Goal: Information Seeking & Learning: Check status

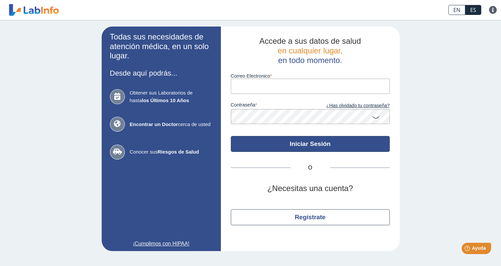
type input "[EMAIL_ADDRESS][DOMAIN_NAME]"
click at [307, 144] on button "Iniciar Sesión" at bounding box center [310, 144] width 159 height 16
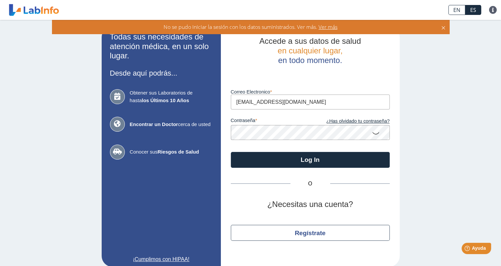
click at [372, 134] on icon at bounding box center [376, 132] width 8 height 13
click at [344, 122] on link "¿Has olvidado tu contraseña?" at bounding box center [349, 121] width 79 height 7
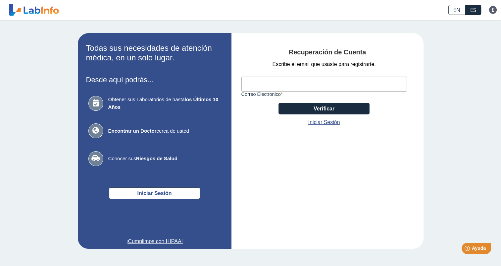
click at [268, 85] on input "Correo Electronico" at bounding box center [324, 83] width 166 height 15
type input "[EMAIL_ADDRESS][DOMAIN_NAME]"
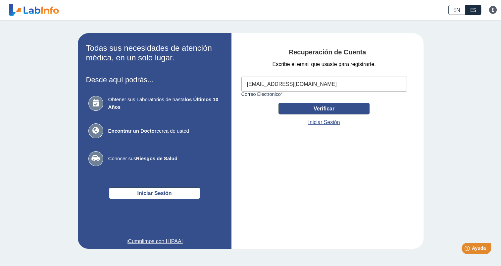
click at [330, 108] on button "Verificar" at bounding box center [323, 109] width 91 height 12
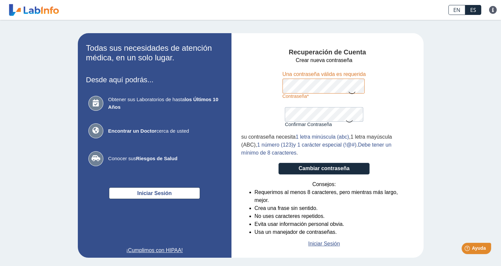
click at [380, 86] on form "Crear nueva contraseña Contraseña Una contraseña válida es requerida Confirmar …" at bounding box center [324, 151] width 166 height 191
click at [375, 85] on form "Crear nueva contraseña Contraseña Una contraseña válida es requerida Confirmar …" at bounding box center [324, 151] width 166 height 191
click at [348, 92] on icon at bounding box center [352, 92] width 8 height 13
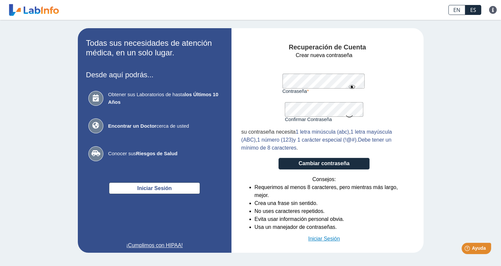
click at [316, 238] on link "Iniciar Sesión" at bounding box center [324, 238] width 32 height 8
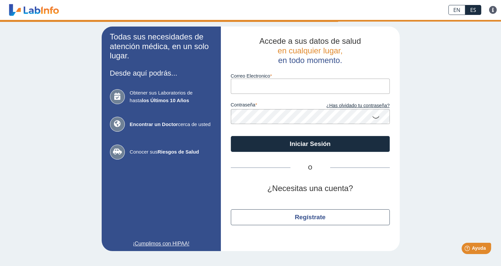
type input "[EMAIL_ADDRESS][DOMAIN_NAME]"
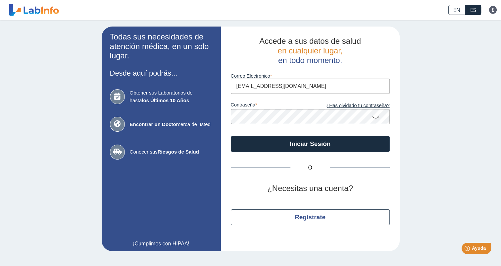
click at [375, 117] on icon at bounding box center [376, 116] width 8 height 13
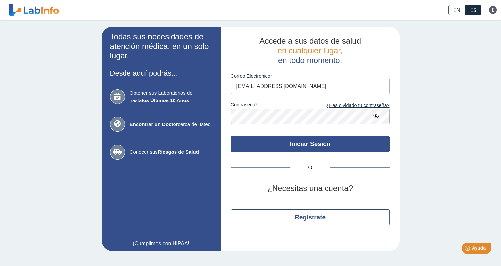
click at [307, 142] on button "Iniciar Sesión" at bounding box center [310, 144] width 159 height 16
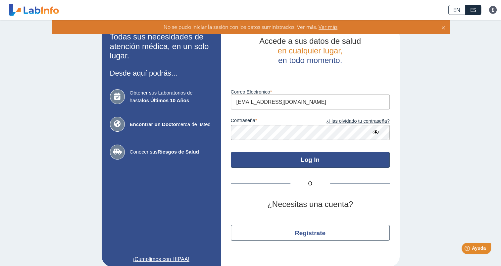
click at [310, 162] on button "Log In" at bounding box center [310, 160] width 159 height 16
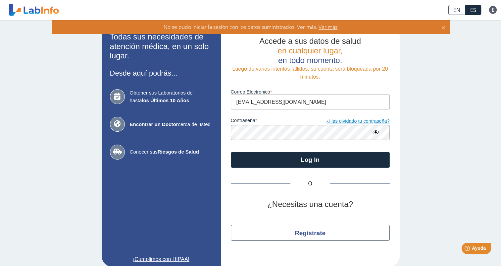
click at [347, 120] on link "¿Has olvidado tu contraseña?" at bounding box center [349, 121] width 79 height 7
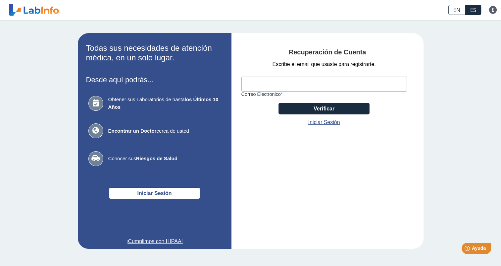
click at [259, 84] on input "Correo Electronico" at bounding box center [324, 83] width 166 height 15
type input "[EMAIL_ADDRESS][DOMAIN_NAME]"
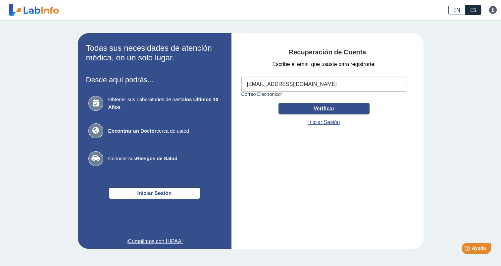
click at [316, 110] on button "Verificar" at bounding box center [323, 109] width 91 height 12
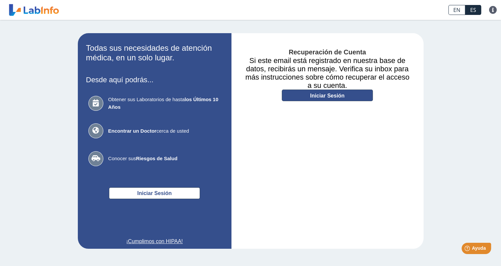
click at [321, 96] on link "Iniciar Sesión" at bounding box center [327, 95] width 91 height 12
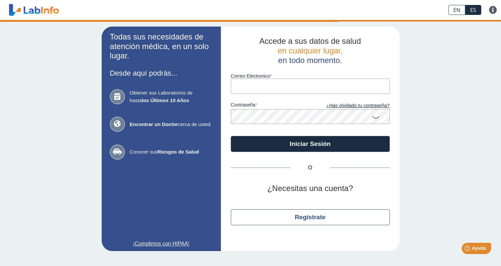
type input "[EMAIL_ADDRESS][DOMAIN_NAME]"
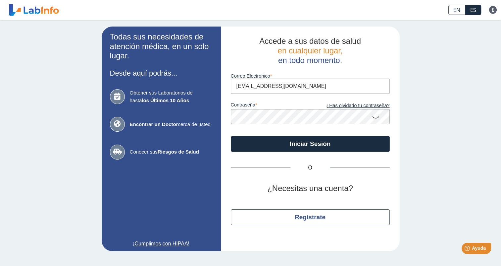
click at [375, 118] on icon at bounding box center [376, 116] width 8 height 13
click at [363, 105] on link "¿Has olvidado tu contraseña?" at bounding box center [349, 105] width 79 height 7
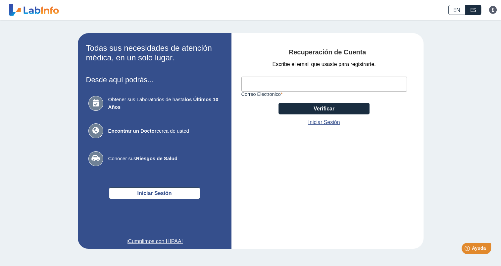
click at [269, 87] on input "Correo Electronico" at bounding box center [324, 83] width 166 height 15
type input "[EMAIL_ADDRESS][DOMAIN_NAME]"
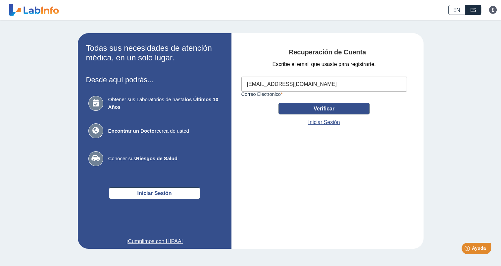
click at [326, 107] on button "Verificar" at bounding box center [323, 109] width 91 height 12
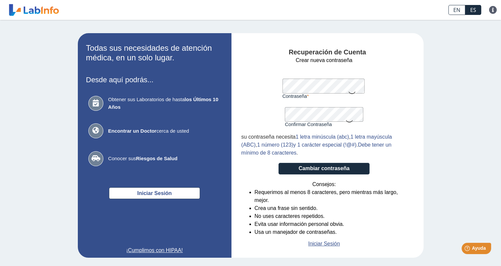
click at [349, 92] on icon at bounding box center [352, 92] width 8 height 13
click at [322, 170] on button "Cambiar contraseña" at bounding box center [323, 169] width 91 height 12
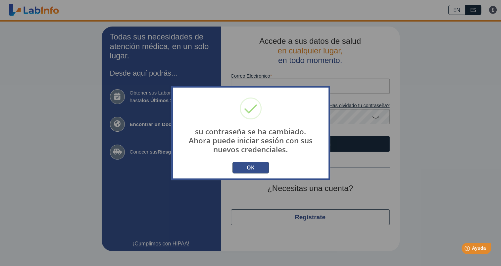
type input "[EMAIL_ADDRESS][DOMAIN_NAME]"
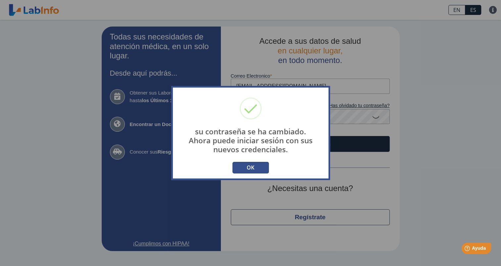
click at [247, 165] on button "OK" at bounding box center [250, 168] width 36 height 12
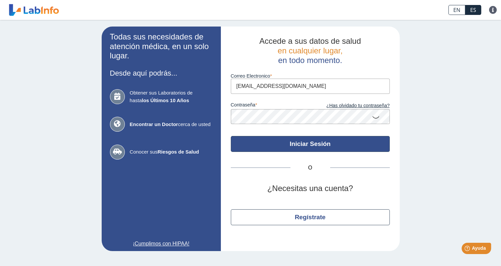
click at [306, 143] on button "Iniciar Sesión" at bounding box center [310, 144] width 159 height 16
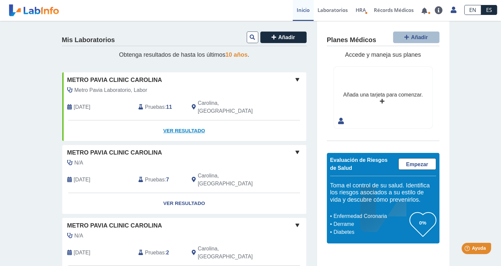
click at [184, 121] on link "Ver Resultado" at bounding box center [184, 130] width 244 height 21
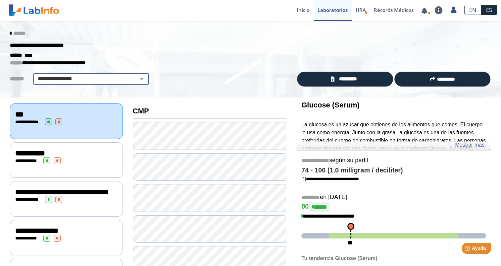
click at [136, 79] on select "**********" at bounding box center [91, 79] width 112 height 8
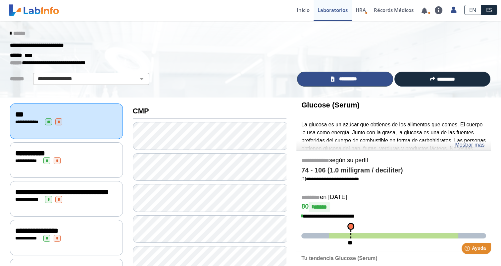
click at [336, 76] on span "*********" at bounding box center [347, 79] width 23 height 8
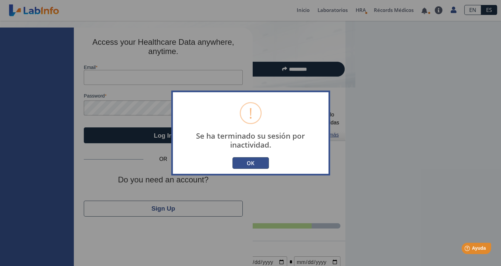
type input "[EMAIL_ADDRESS][DOMAIN_NAME]"
